Goal: Entertainment & Leisure: Consume media (video, audio)

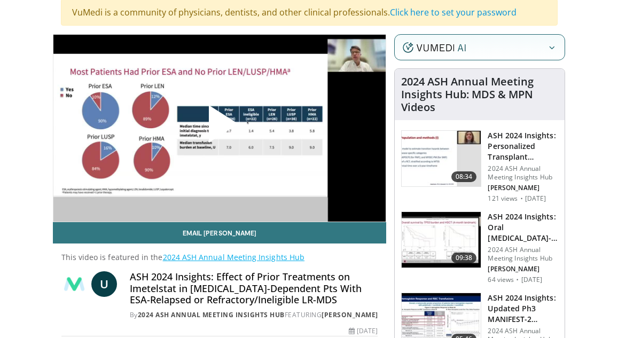
scroll to position [53, 0]
